Goal: Task Accomplishment & Management: Use online tool/utility

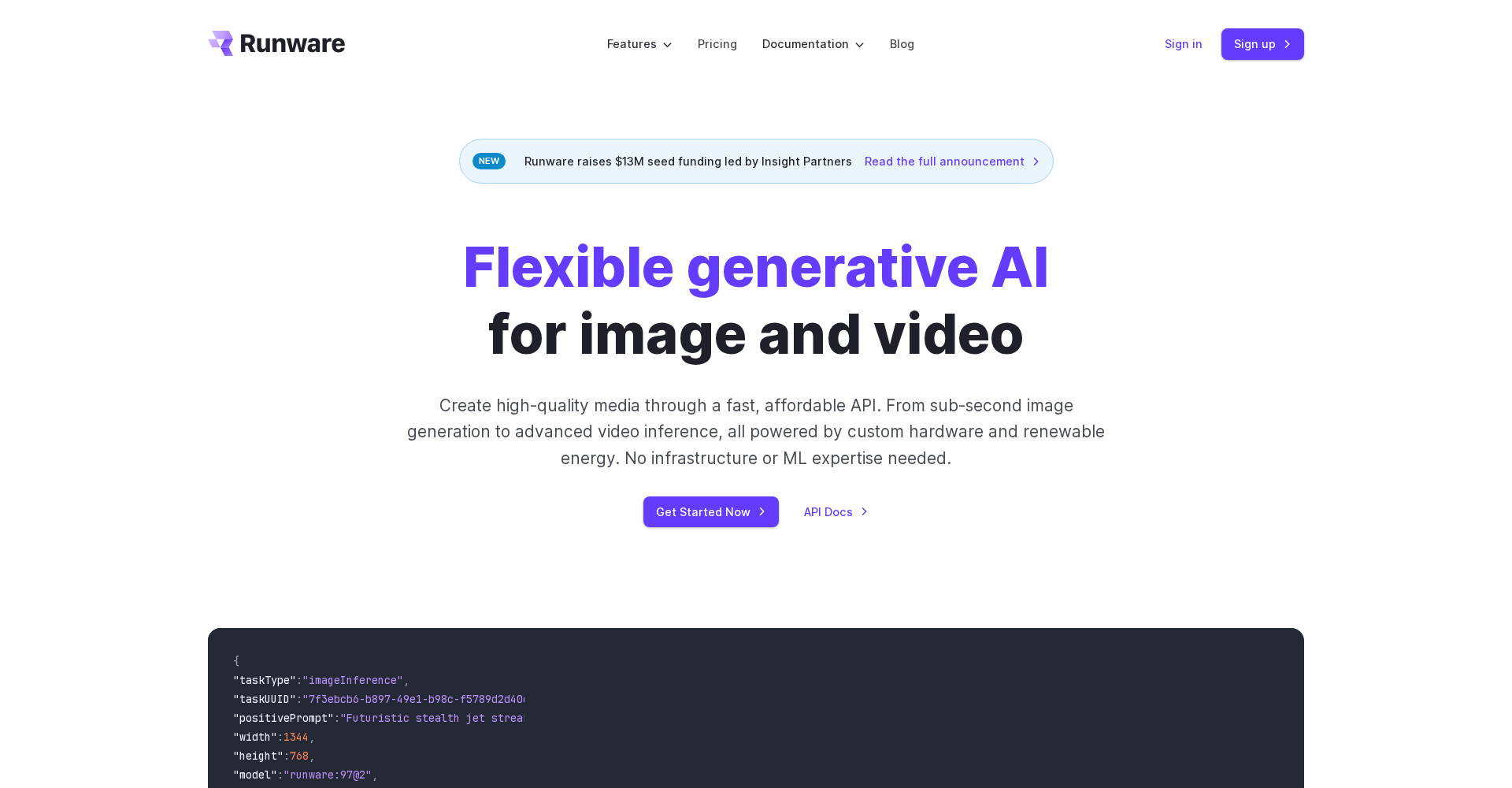
click at [1187, 46] on link "Sign in" at bounding box center [1183, 44] width 38 height 18
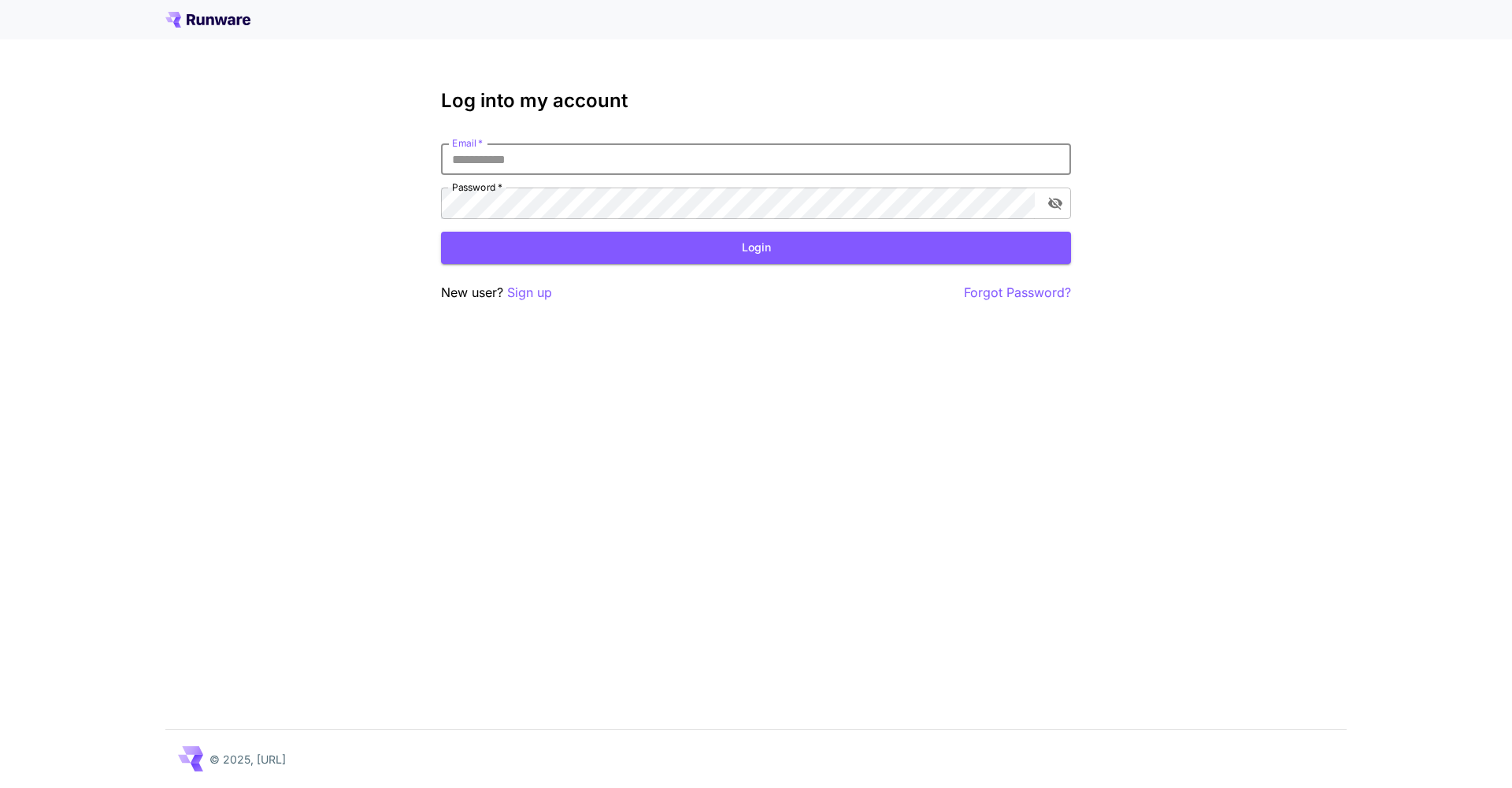
type input "**********"
click at [756, 247] on button "Login" at bounding box center [756, 247] width 630 height 32
